Goal: Transaction & Acquisition: Purchase product/service

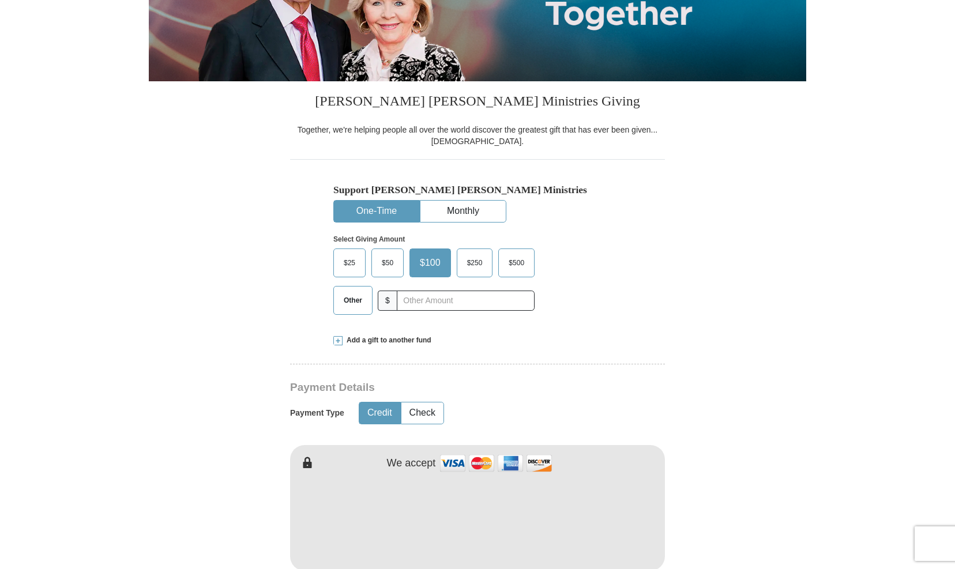
scroll to position [231, 0]
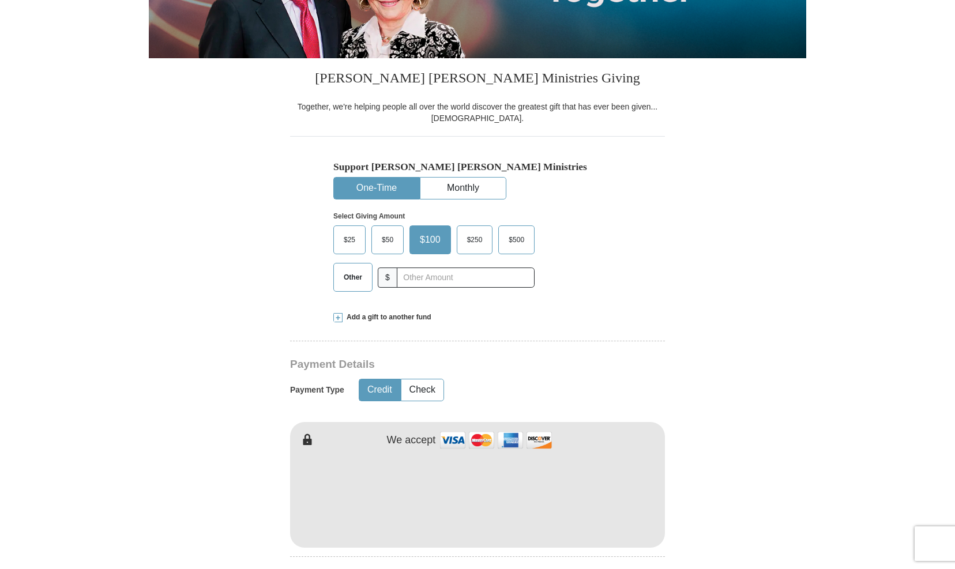
type button "[URL][DOMAIN_NAME]"
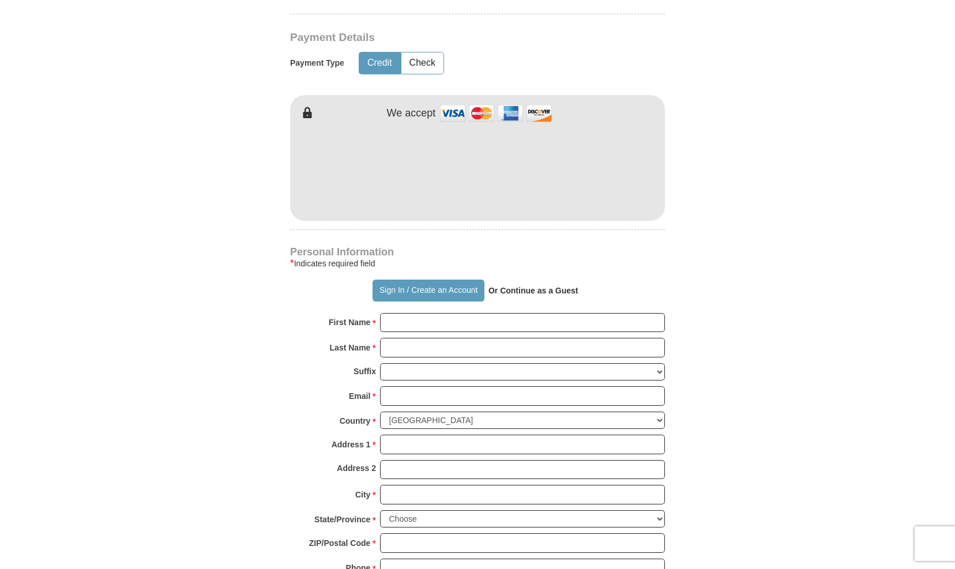
scroll to position [561, 0]
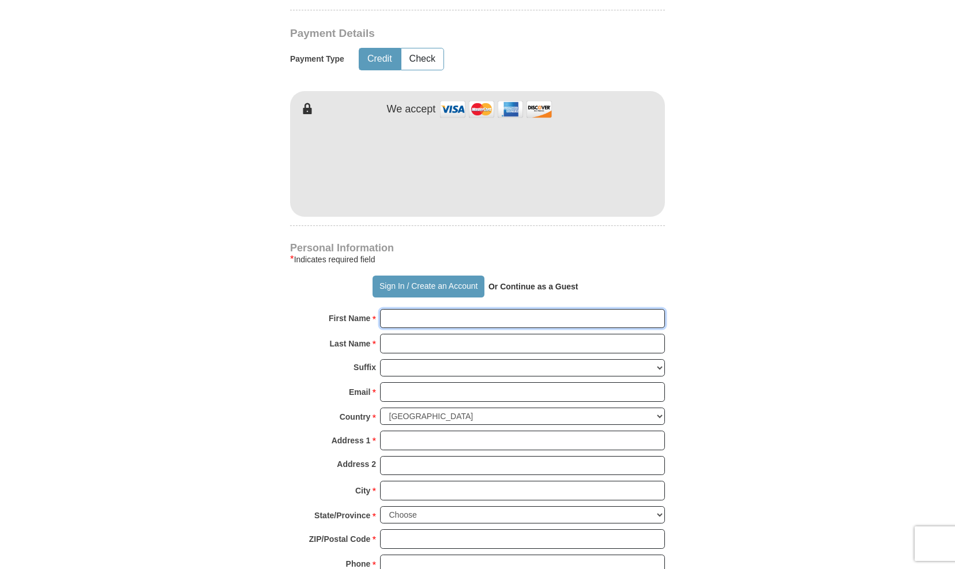
click at [444, 321] on input "First Name *" at bounding box center [522, 319] width 285 height 20
type input "[PERSON_NAME]"
type input "Cheek"
type input "[EMAIL_ADDRESS][DOMAIN_NAME]"
type input "[STREET_ADDRESS]"
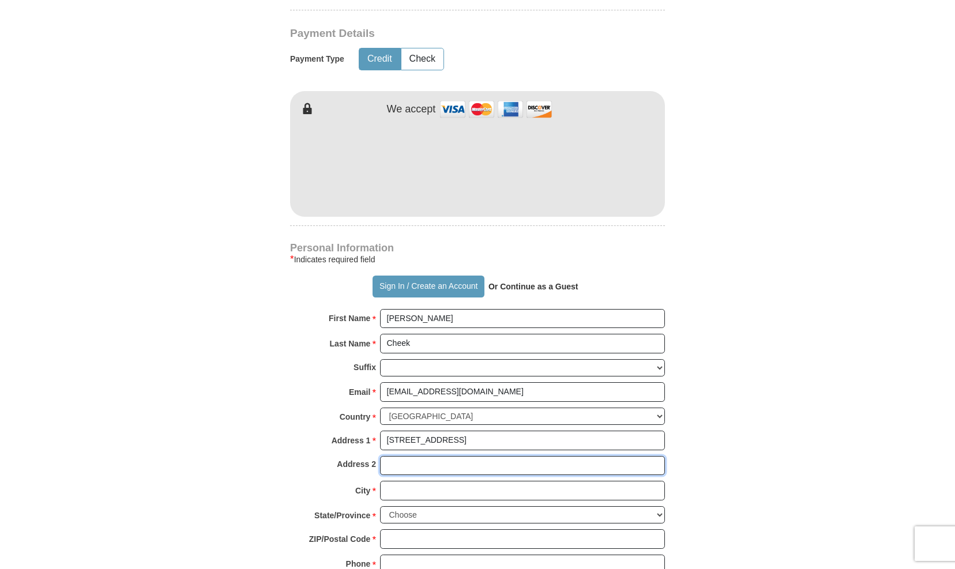
type input "558"
type input "[US_STATE][GEOGRAPHIC_DATA]"
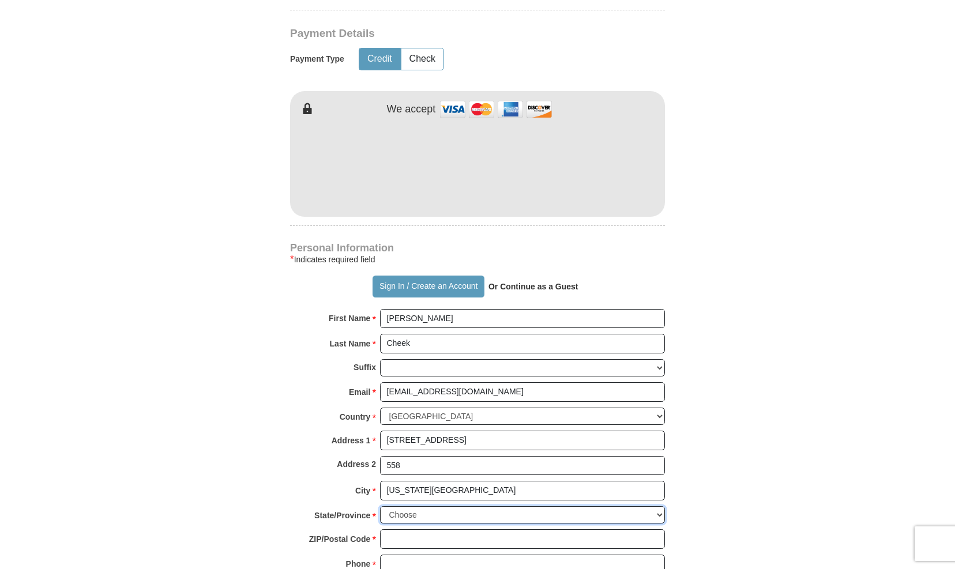
select select "CO"
type input "80911"
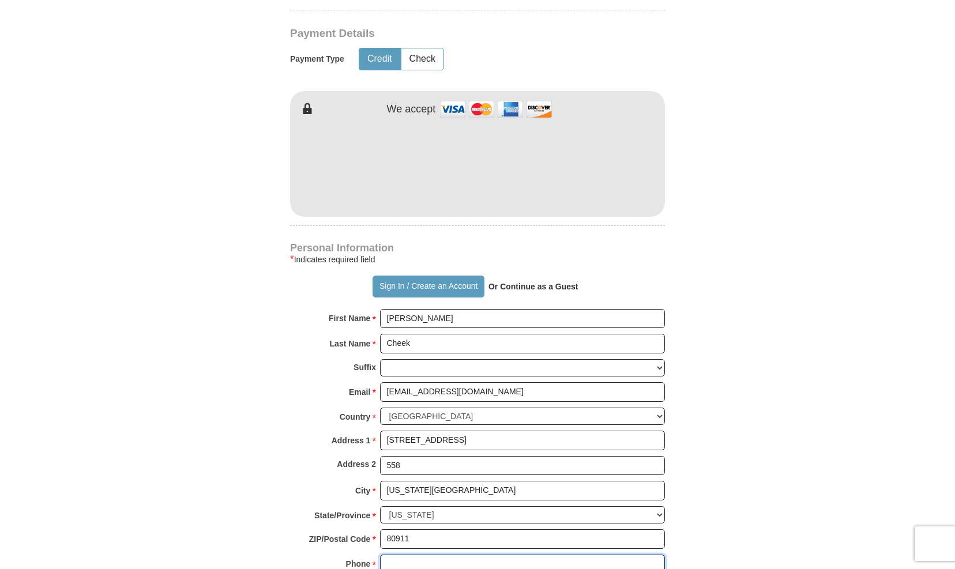
type input "7193514721"
type input "[STREET_ADDRESS]"
click at [881, 327] on body "Sign In Already have an account? Sign in for faster giving. Don't have an accou…" at bounding box center [477, 543] width 955 height 2208
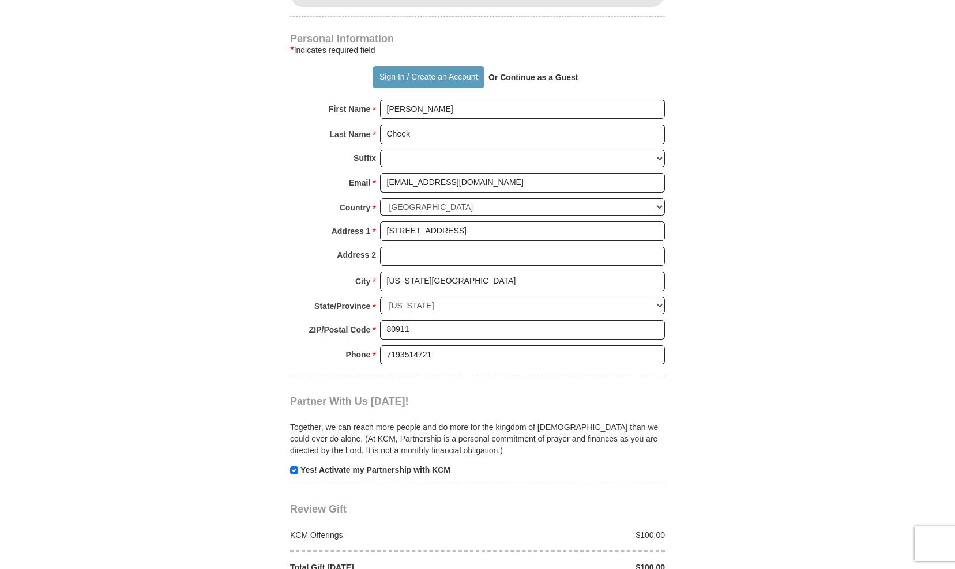
scroll to position [792, 0]
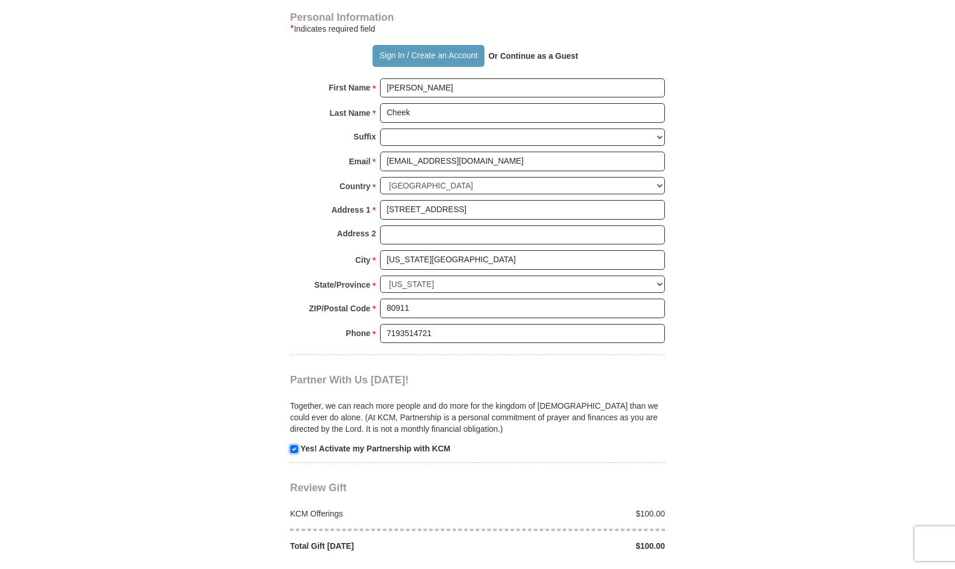
click at [293, 445] on input "checkbox" at bounding box center [294, 449] width 8 height 8
checkbox input "false"
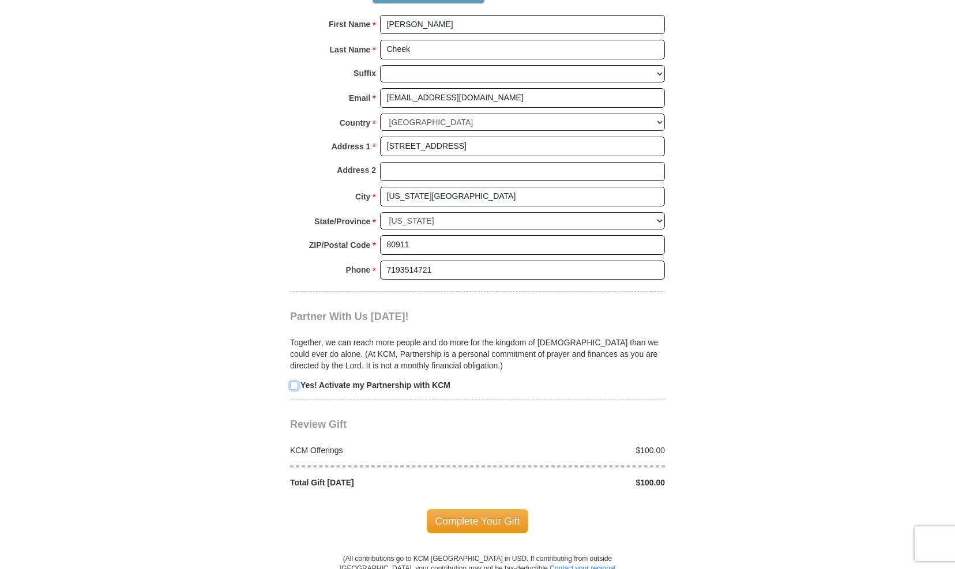
scroll to position [884, 0]
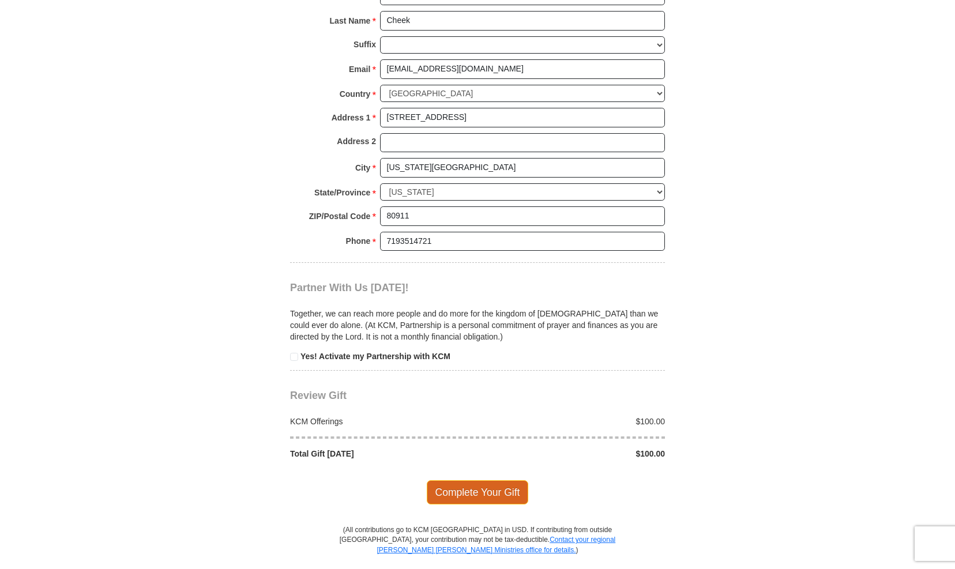
click at [459, 480] on span "Complete Your Gift" at bounding box center [478, 492] width 102 height 24
